Goal: Task Accomplishment & Management: Manage account settings

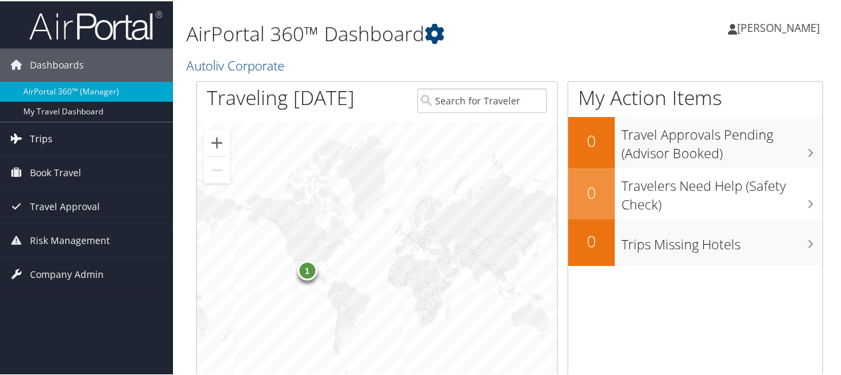
click at [42, 137] on span "Trips" at bounding box center [41, 137] width 23 height 33
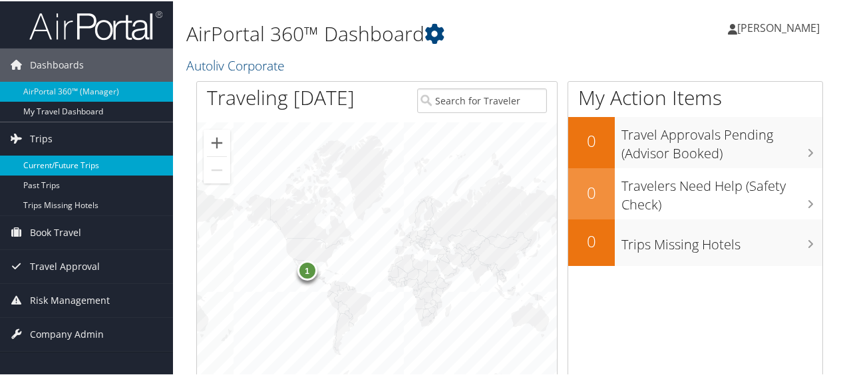
drag, startPoint x: 45, startPoint y: 157, endPoint x: 56, endPoint y: 157, distance: 10.6
click at [46, 157] on link "Current/Future Trips" at bounding box center [86, 164] width 173 height 20
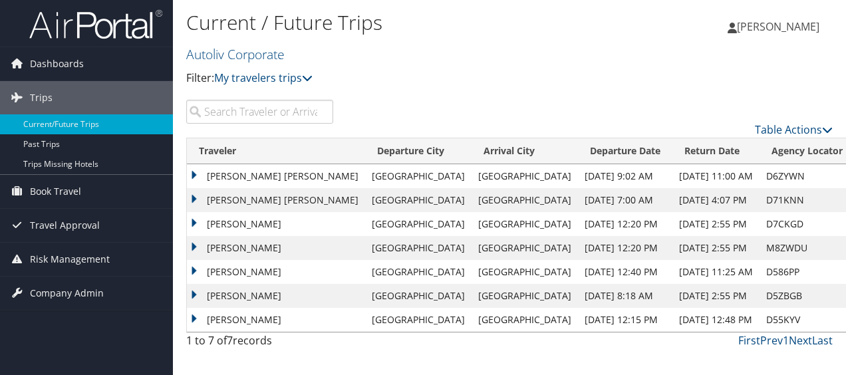
drag, startPoint x: 228, startPoint y: 112, endPoint x: 234, endPoint y: 117, distance: 8.1
click at [234, 117] on input "search" at bounding box center [259, 112] width 147 height 24
click at [62, 142] on link "Past Trips" at bounding box center [86, 144] width 173 height 20
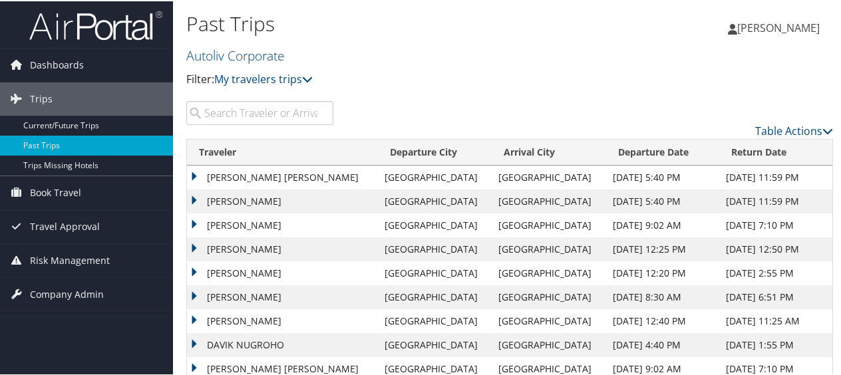
click at [228, 115] on input "search" at bounding box center [259, 112] width 147 height 24
click at [797, 25] on span "[PERSON_NAME]" at bounding box center [778, 26] width 83 height 15
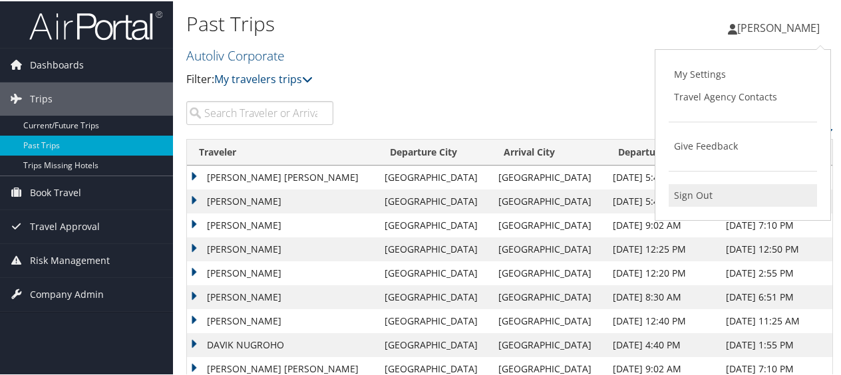
click at [680, 198] on link "Sign Out" at bounding box center [743, 194] width 148 height 23
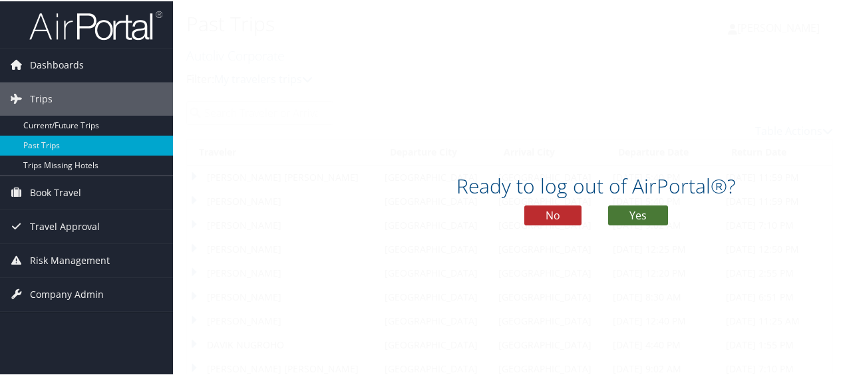
click at [629, 210] on button "Yes" at bounding box center [638, 214] width 60 height 20
